Goal: Obtain resource: Obtain resource

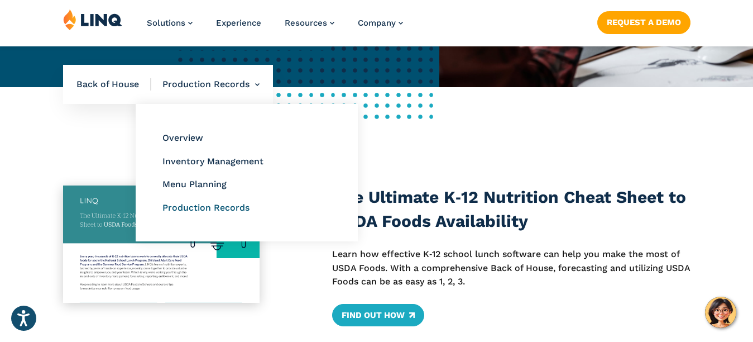
click at [219, 207] on link "Production Records" at bounding box center [205, 207] width 87 height 11
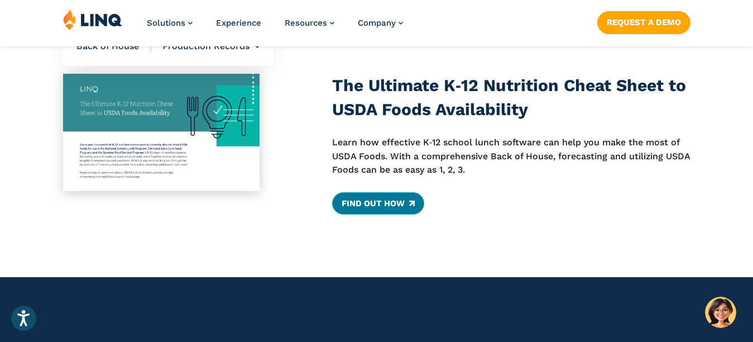
click at [391, 205] on link "Find Out How" at bounding box center [378, 203] width 92 height 22
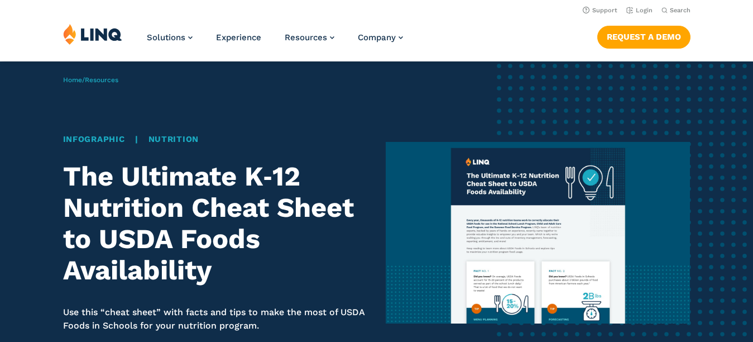
click at [605, 301] on img at bounding box center [538, 232] width 304 height 181
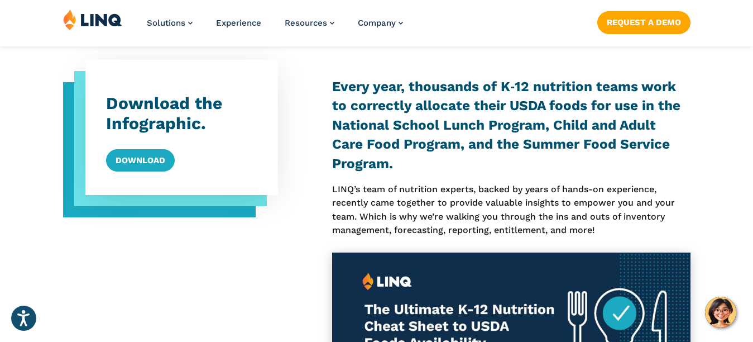
scroll to position [500, 0]
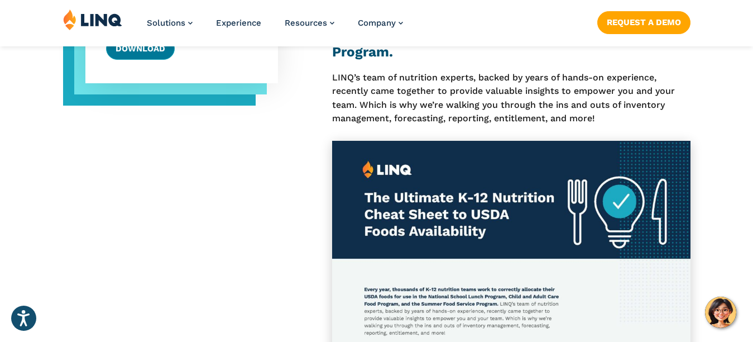
click at [144, 54] on link "Download" at bounding box center [140, 48] width 69 height 22
click at [650, 21] on link "Request a Demo" at bounding box center [643, 22] width 93 height 22
